Goal: Task Accomplishment & Management: Manage account settings

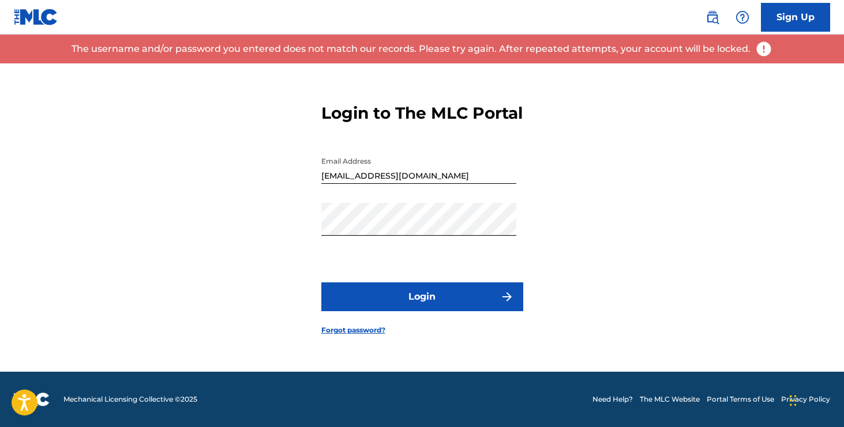
click at [375, 336] on link "Forgot password?" at bounding box center [353, 330] width 64 height 10
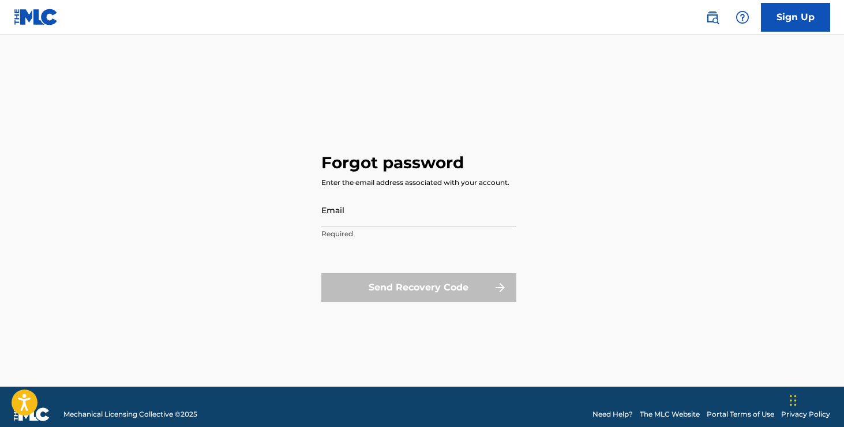
click at [376, 223] on input "Email" at bounding box center [418, 210] width 195 height 33
type input "[EMAIL_ADDRESS][DOMAIN_NAME]"
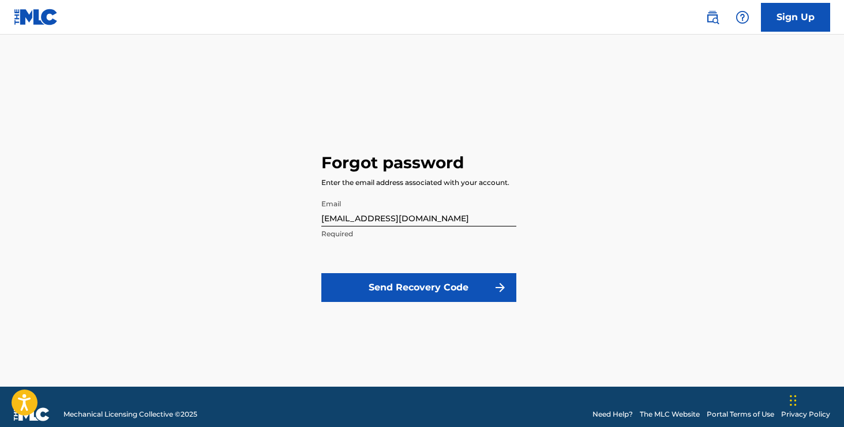
click at [423, 288] on button "Send Recovery Code" at bounding box center [418, 287] width 195 height 29
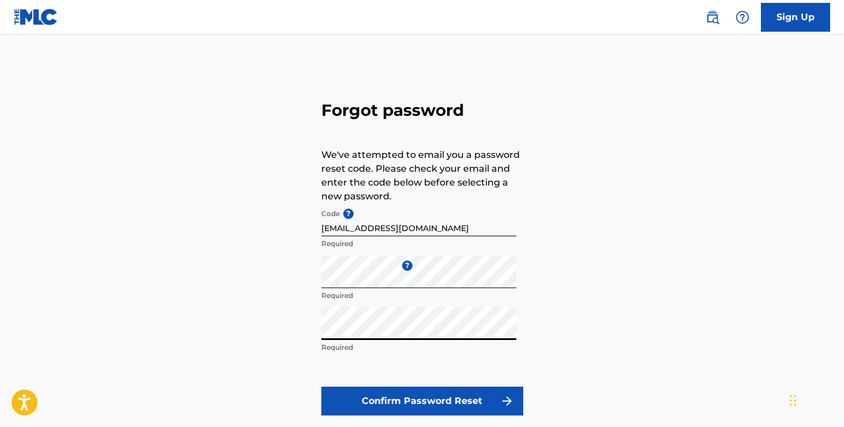
click at [386, 394] on button "Confirm Password Reset" at bounding box center [422, 401] width 202 height 29
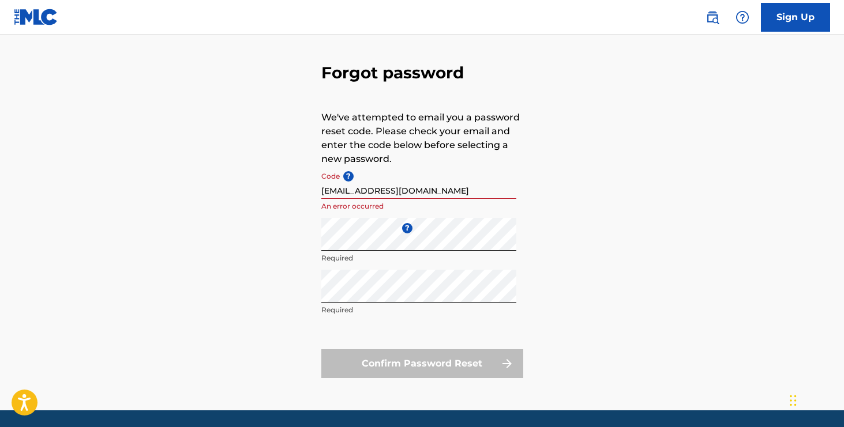
scroll to position [76, 0]
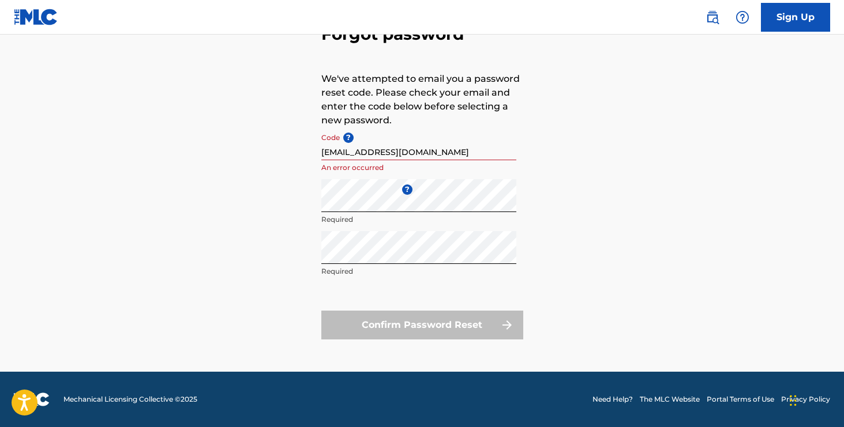
click at [435, 156] on input "[EMAIL_ADDRESS][DOMAIN_NAME]" at bounding box center [418, 143] width 195 height 33
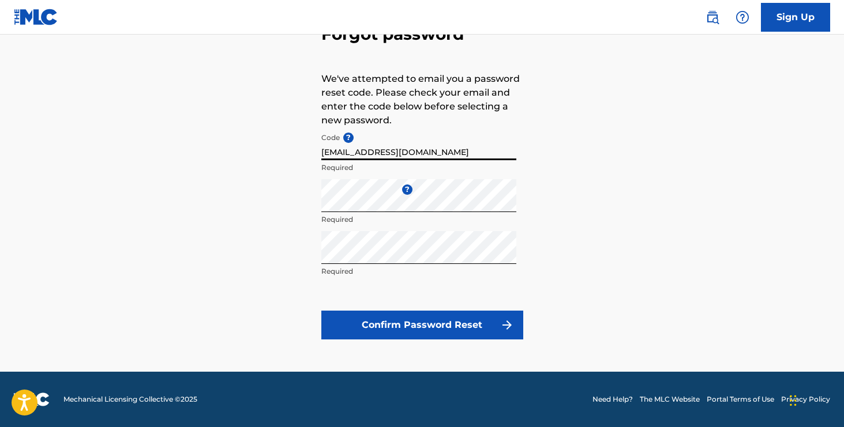
click at [433, 320] on button "Confirm Password Reset" at bounding box center [422, 325] width 202 height 29
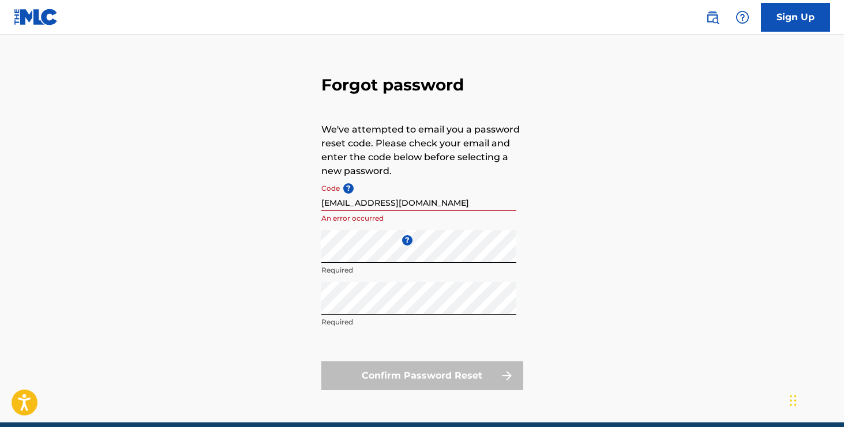
scroll to position [26, 0]
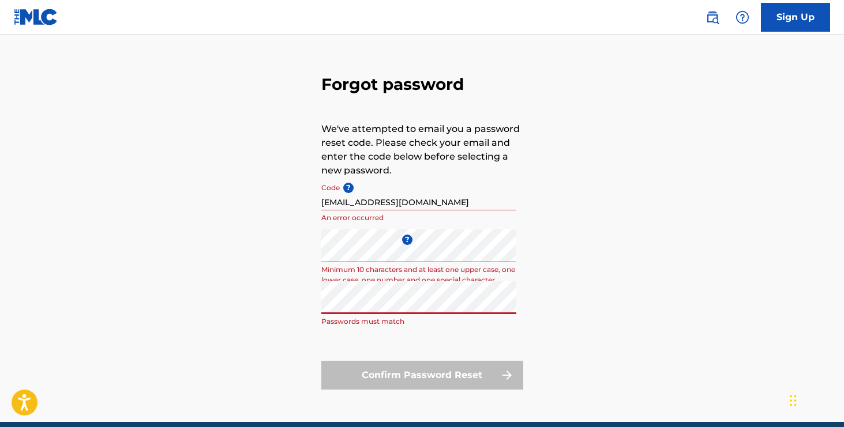
click at [457, 205] on input "[EMAIL_ADDRESS][DOMAIN_NAME]" at bounding box center [418, 194] width 195 height 33
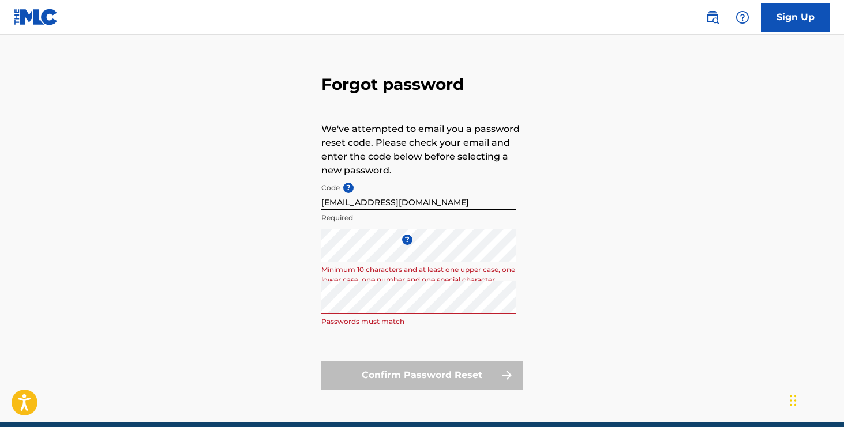
type input "[EMAIL_ADDRESS][DOMAIN_NAME]"
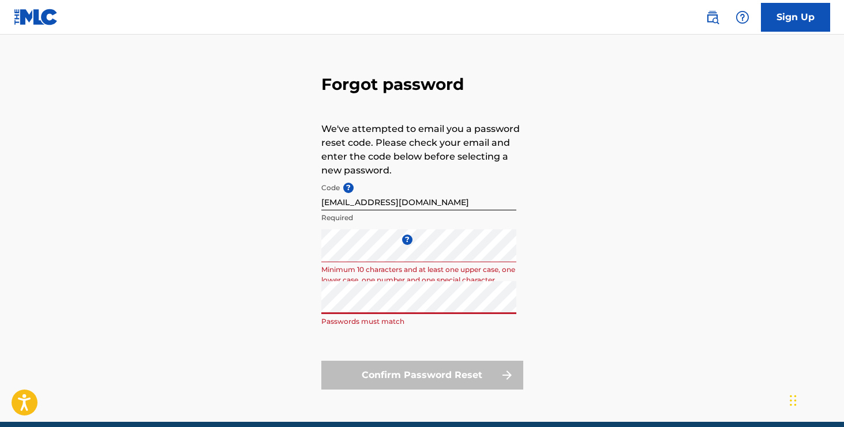
click at [438, 202] on input "[EMAIL_ADDRESS][DOMAIN_NAME]" at bounding box center [418, 194] width 195 height 33
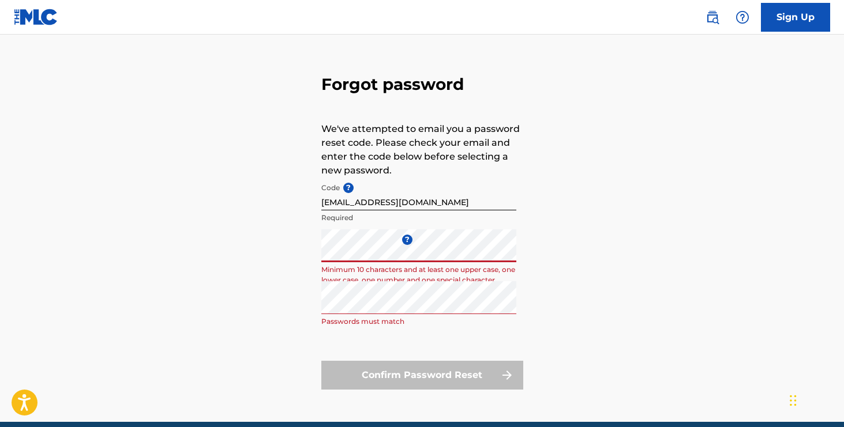
click at [258, 305] on div "Forgot password We've attempted to email you a password reset code. Please chec…" at bounding box center [422, 229] width 808 height 385
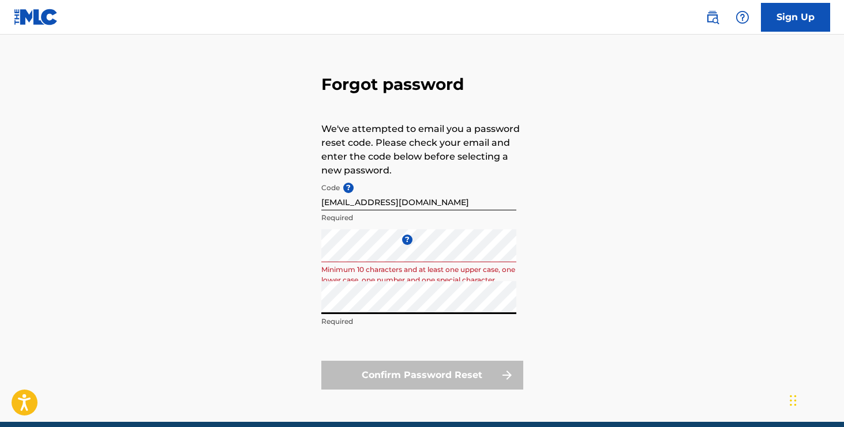
click at [273, 299] on div "Forgot password We've attempted to email you a password reset code. Please chec…" at bounding box center [422, 229] width 808 height 385
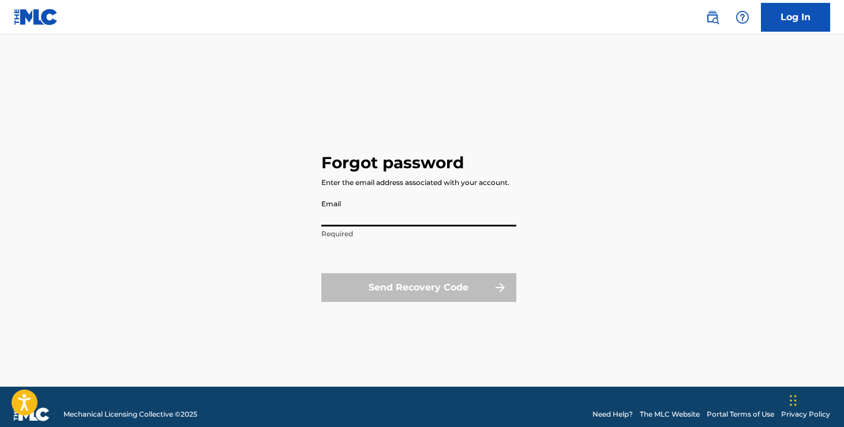
click at [370, 222] on input "Email" at bounding box center [418, 210] width 195 height 33
type input "[EMAIL_ADDRESS][DOMAIN_NAME]"
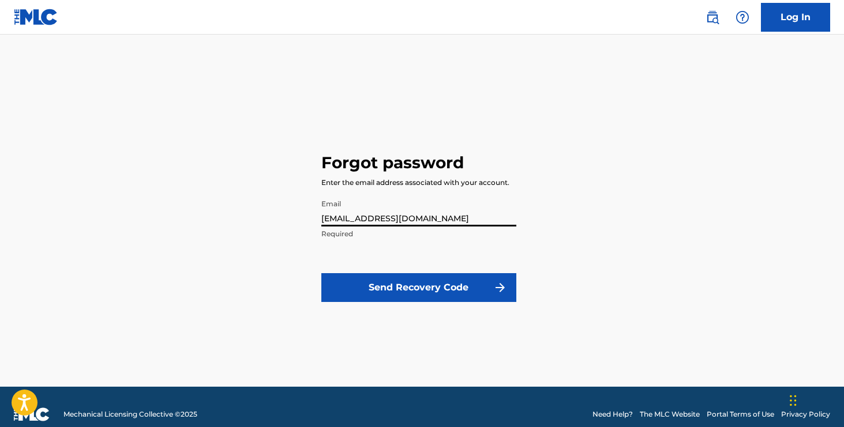
click at [408, 284] on button "Send Recovery Code" at bounding box center [418, 287] width 195 height 29
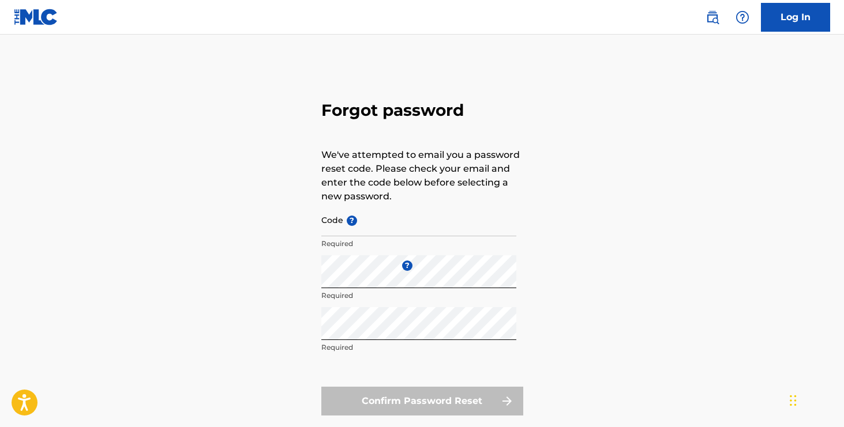
click at [295, 339] on div "Forgot password We've attempted to email you a password reset code. Please chec…" at bounding box center [422, 255] width 808 height 385
click at [376, 230] on input "Code ?" at bounding box center [418, 220] width 195 height 33
paste input "FP_109e61570c41979ac17e4e97c92c"
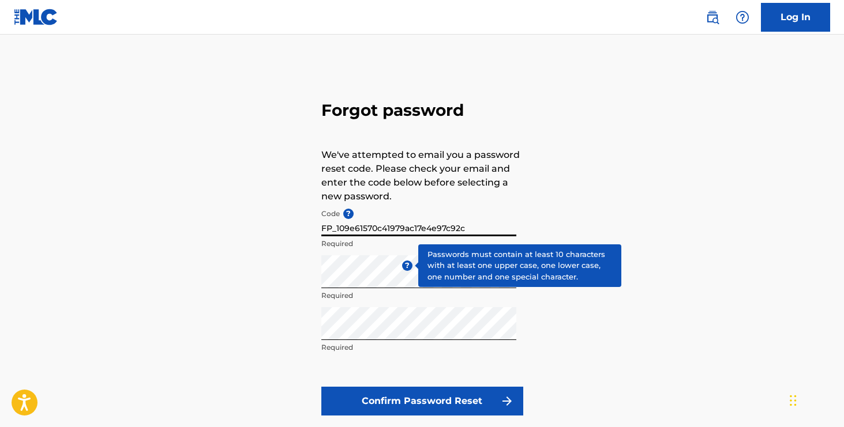
type input "FP_109e61570c41979ac17e4e97c92c"
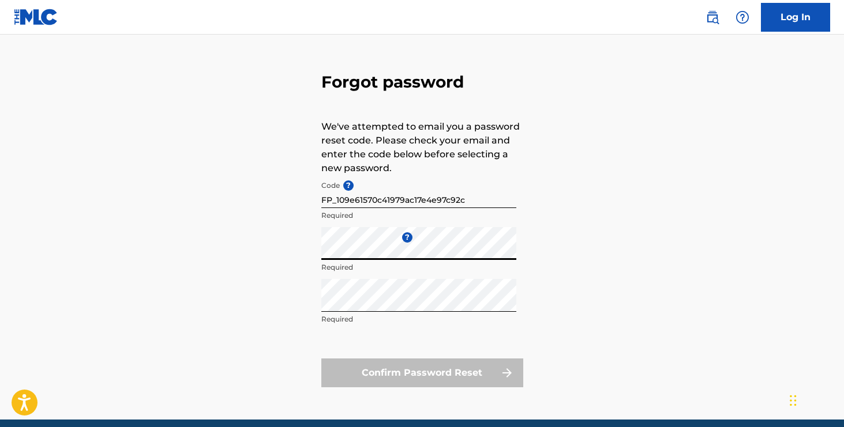
scroll to position [76, 0]
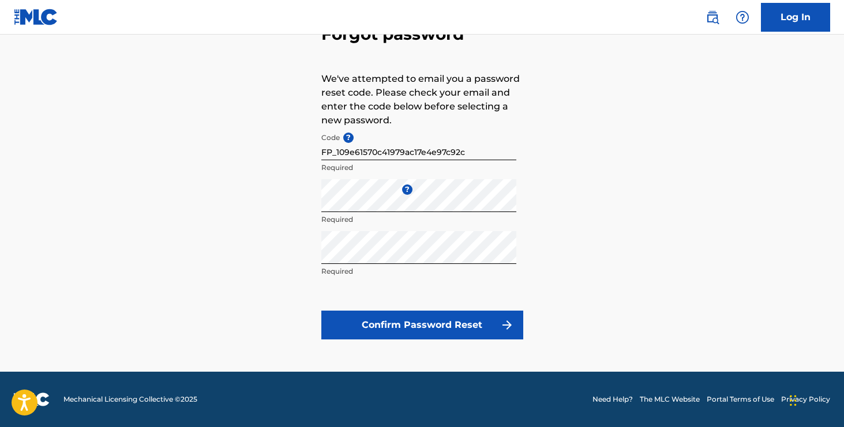
click at [365, 313] on button "Confirm Password Reset" at bounding box center [422, 325] width 202 height 29
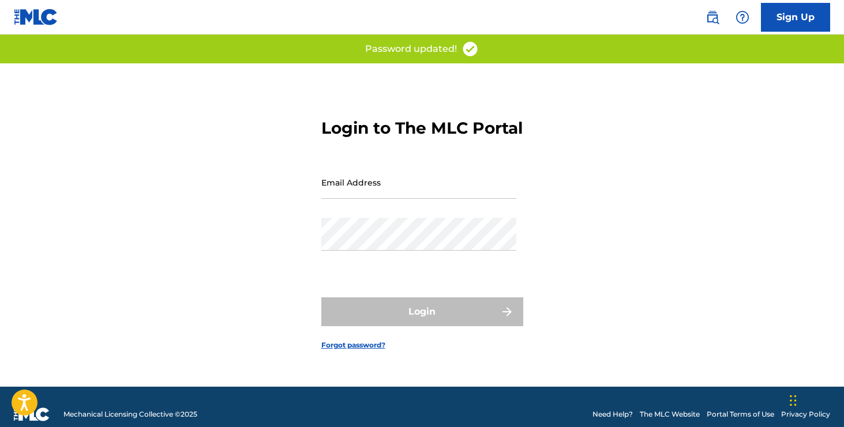
click at [429, 186] on input "Email Address" at bounding box center [418, 182] width 195 height 33
type input "[EMAIL_ADDRESS][DOMAIN_NAME]"
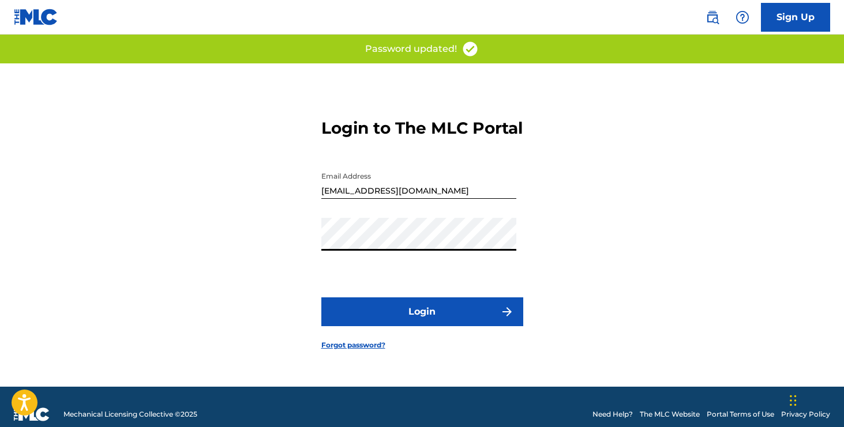
click at [396, 321] on button "Login" at bounding box center [422, 312] width 202 height 29
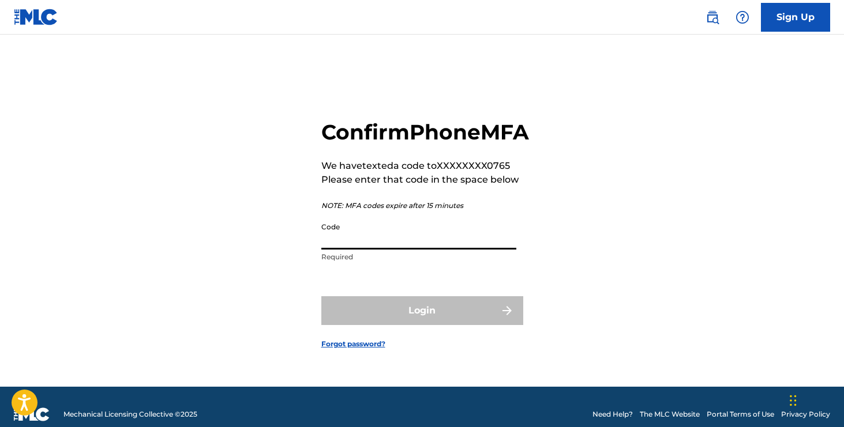
click at [410, 250] on input "Code" at bounding box center [418, 233] width 195 height 33
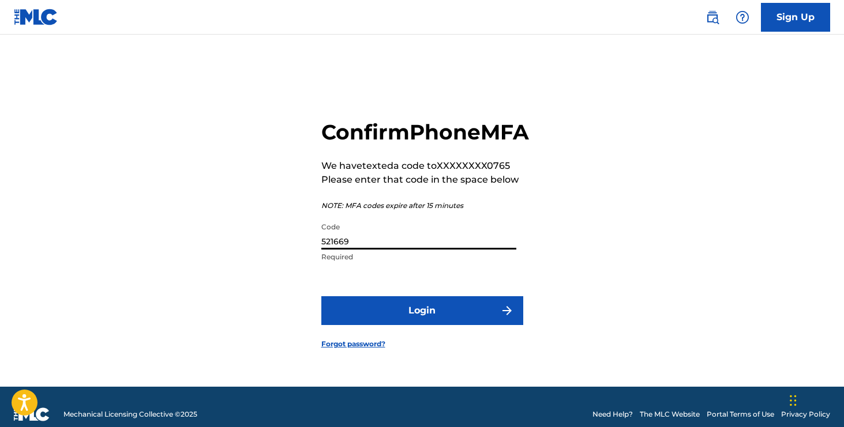
type input "521669"
click at [436, 325] on button "Login" at bounding box center [422, 311] width 202 height 29
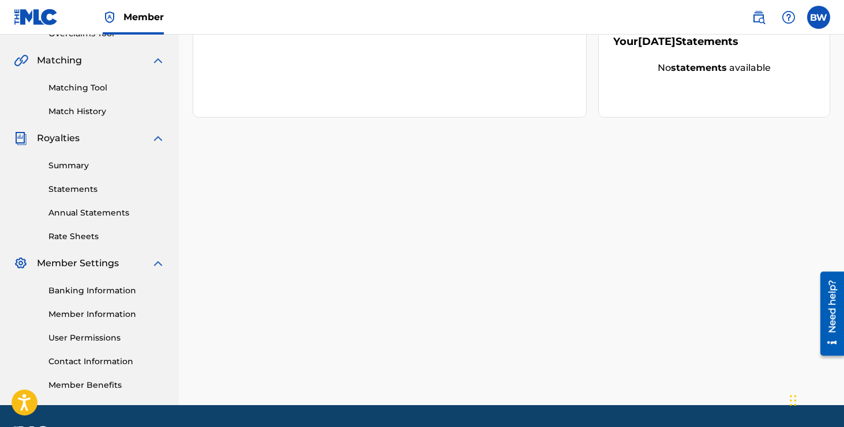
scroll to position [256, 0]
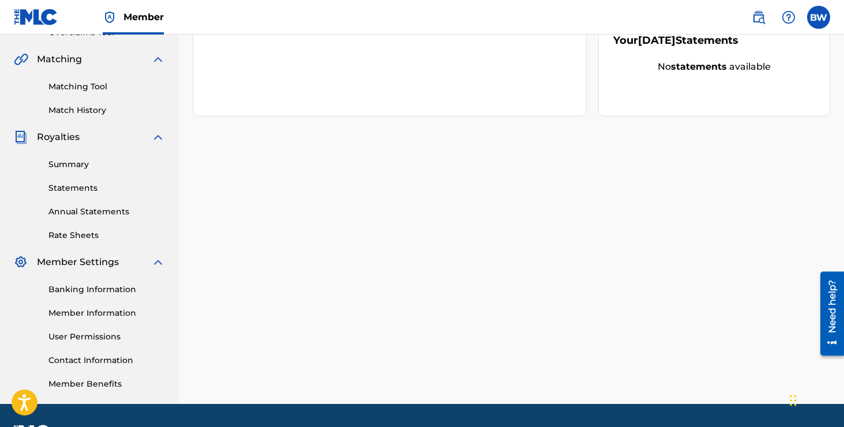
click at [79, 186] on link "Statements" at bounding box center [106, 188] width 117 height 12
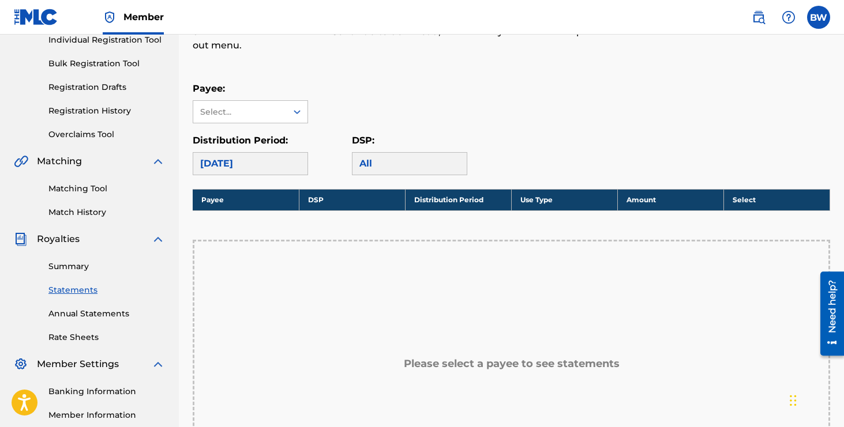
scroll to position [146, 0]
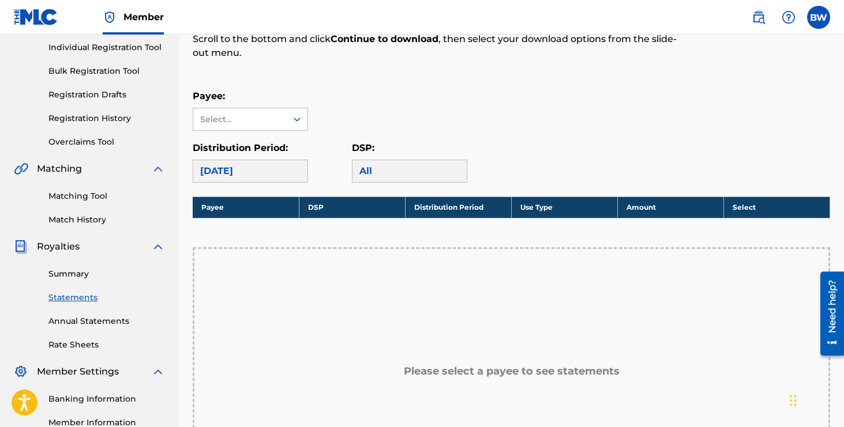
click at [76, 269] on link "Summary" at bounding box center [106, 274] width 117 height 12
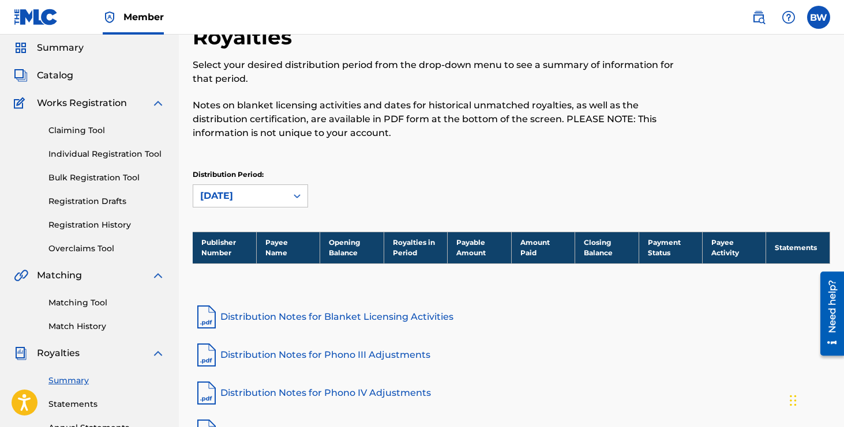
scroll to position [21, 0]
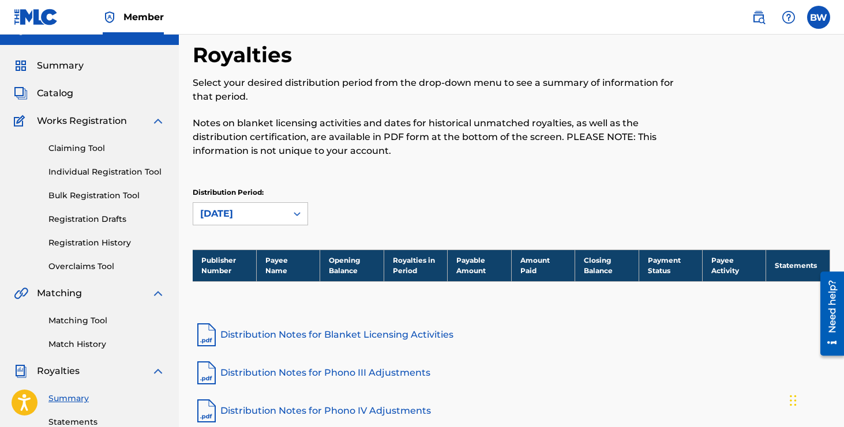
click at [59, 93] on span "Catalog" at bounding box center [55, 94] width 36 height 14
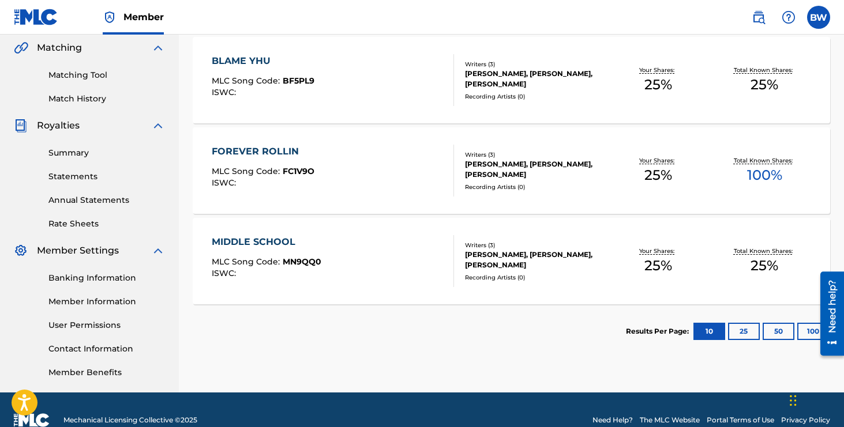
scroll to position [280, 0]
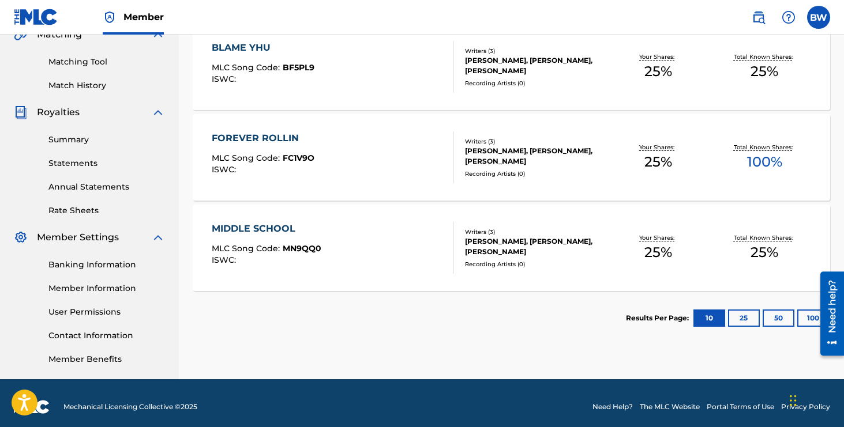
click at [719, 170] on div "Total Known Shares: 100 %" at bounding box center [764, 157] width 106 height 35
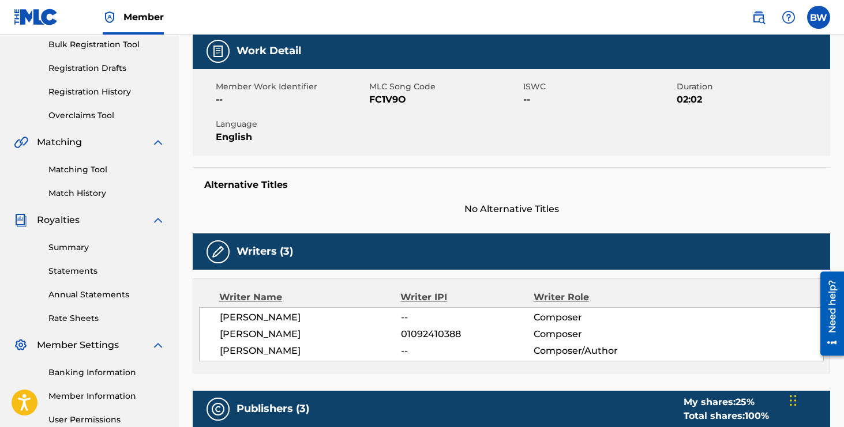
scroll to position [213, 0]
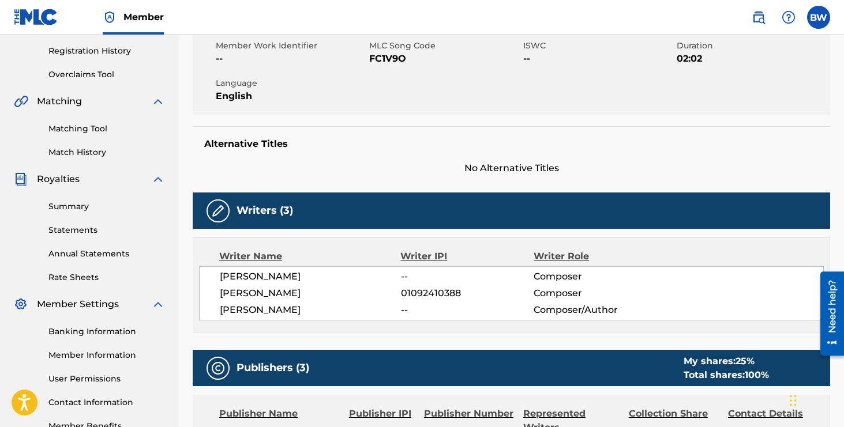
click at [82, 230] on link "Statements" at bounding box center [106, 230] width 117 height 12
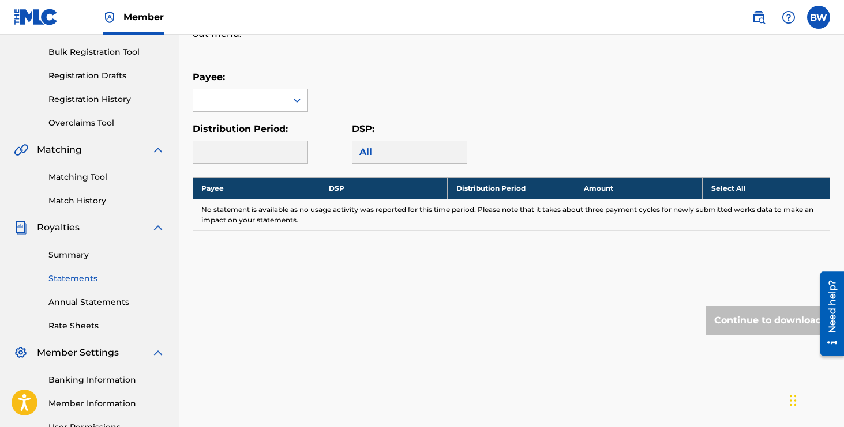
scroll to position [148, 0]
